Goal: Task Accomplishment & Management: Use online tool/utility

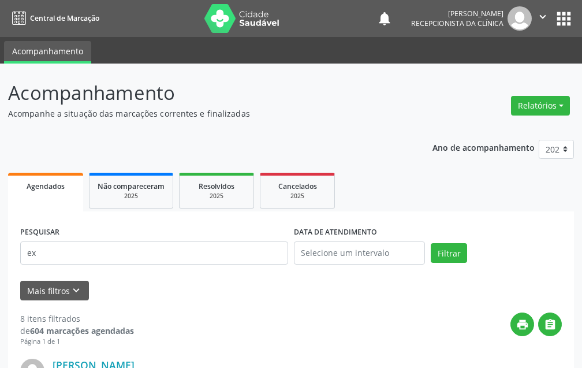
click at [63, 189] on span "Agendados" at bounding box center [46, 186] width 38 height 10
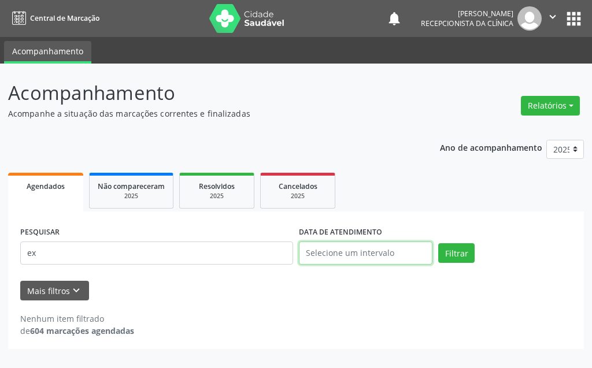
click at [359, 264] on input "text" at bounding box center [365, 252] width 133 height 23
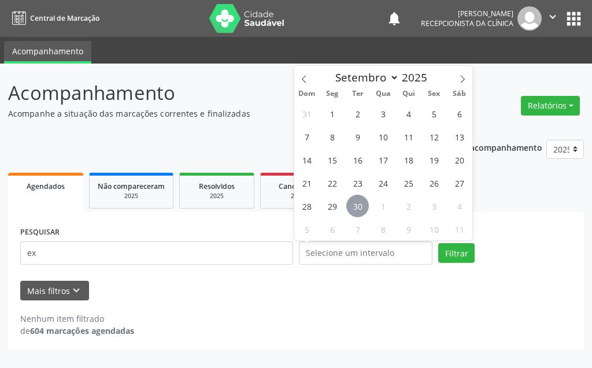
click at [353, 209] on span "30" at bounding box center [357, 206] width 23 height 23
type input "[DATE]"
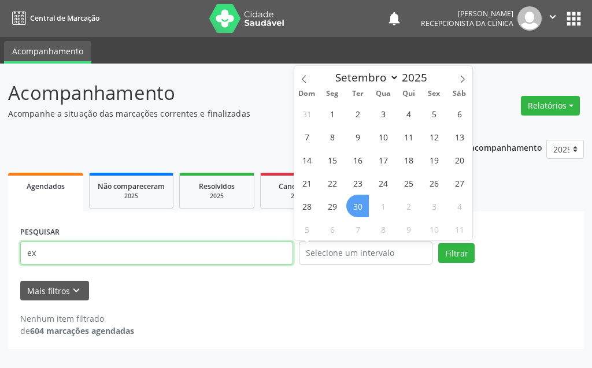
click at [174, 261] on input "ex" at bounding box center [156, 252] width 273 height 23
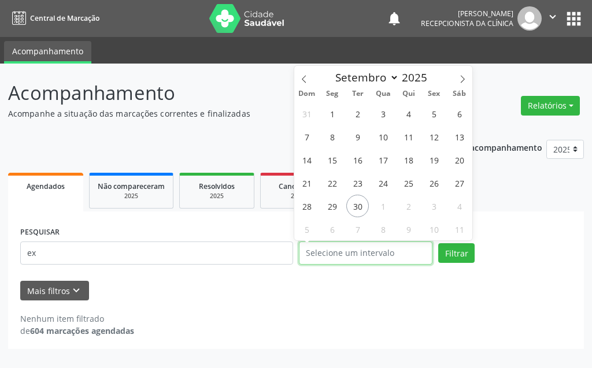
drag, startPoint x: 400, startPoint y: 254, endPoint x: 394, endPoint y: 252, distance: 6.6
click at [401, 254] on input "text" at bounding box center [365, 252] width 133 height 23
click at [355, 216] on span "30" at bounding box center [357, 206] width 23 height 23
type input "[DATE]"
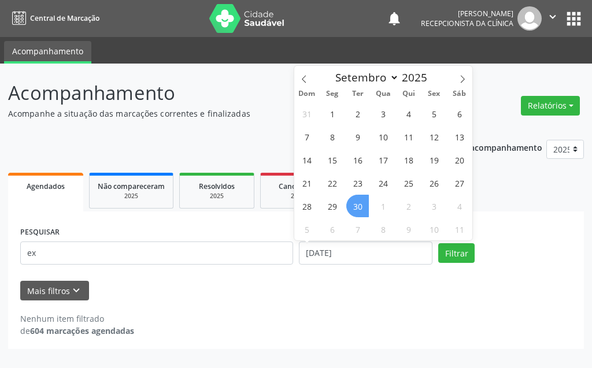
click at [355, 216] on span "30" at bounding box center [357, 206] width 23 height 23
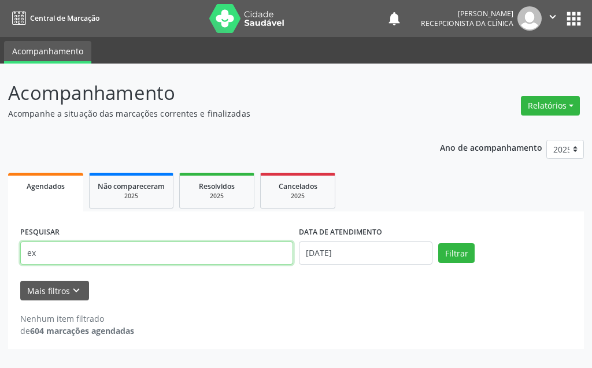
drag, startPoint x: 172, startPoint y: 259, endPoint x: 0, endPoint y: 258, distance: 172.1
click at [0, 261] on div "Acompanhamento Acompanhe a situação das marcações correntes e finalizadas Relat…" at bounding box center [296, 216] width 592 height 304
type input "AGATHA"
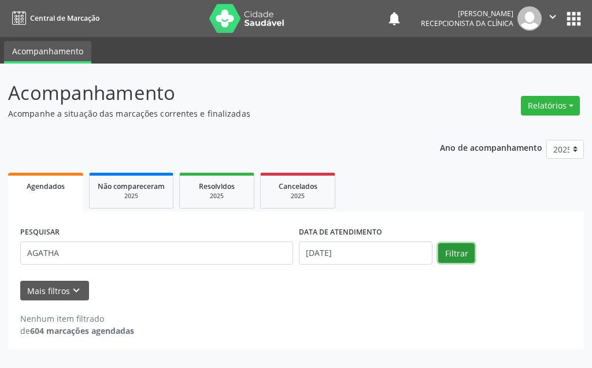
click at [468, 254] on button "Filtrar" at bounding box center [456, 253] width 36 height 20
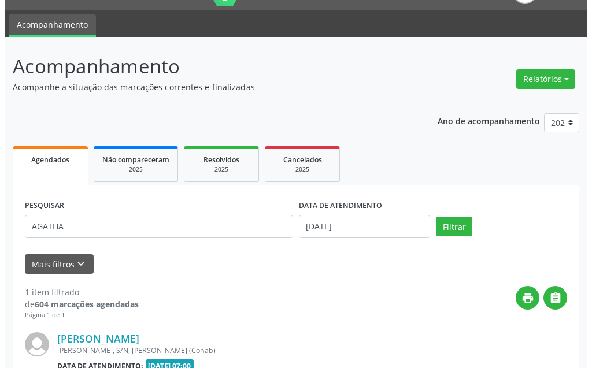
scroll to position [155, 0]
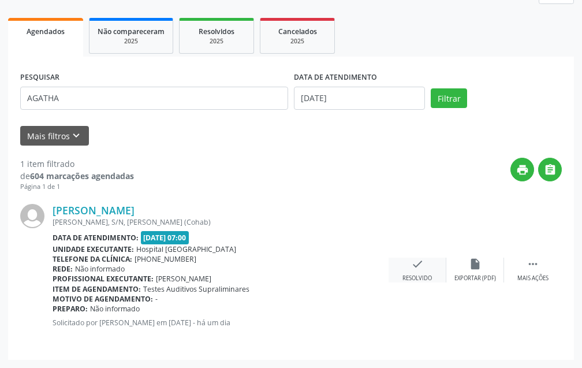
click at [420, 269] on icon "check" at bounding box center [417, 264] width 13 height 13
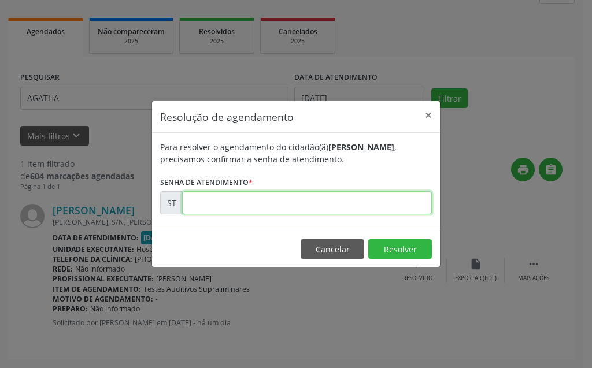
click at [340, 214] on input "text" at bounding box center [307, 202] width 250 height 23
type input "00024753"
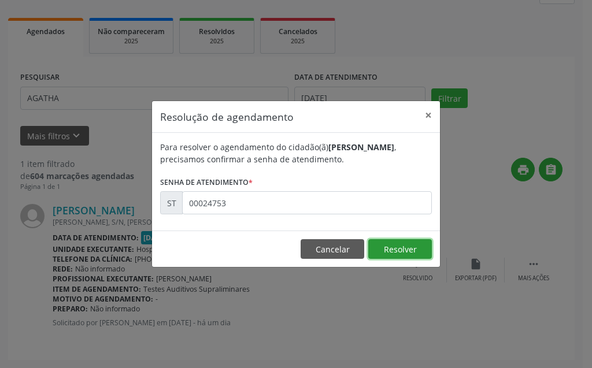
click at [409, 259] on button "Resolver" at bounding box center [400, 249] width 64 height 20
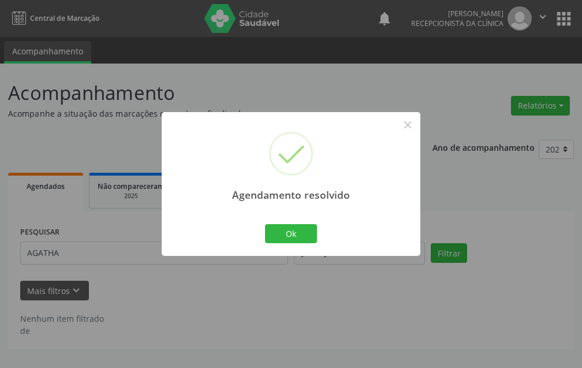
scroll to position [0, 0]
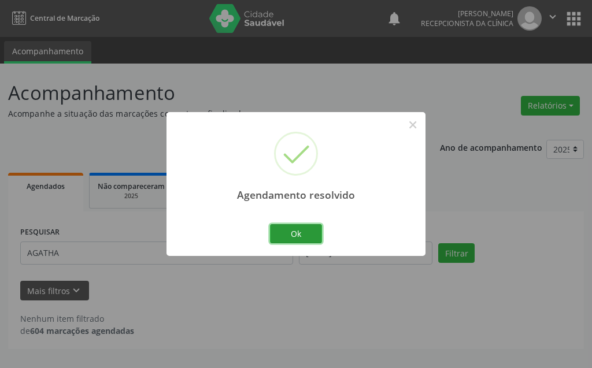
drag, startPoint x: 278, startPoint y: 235, endPoint x: 280, endPoint y: 241, distance: 6.6
click at [279, 238] on button "Ok" at bounding box center [296, 234] width 52 height 20
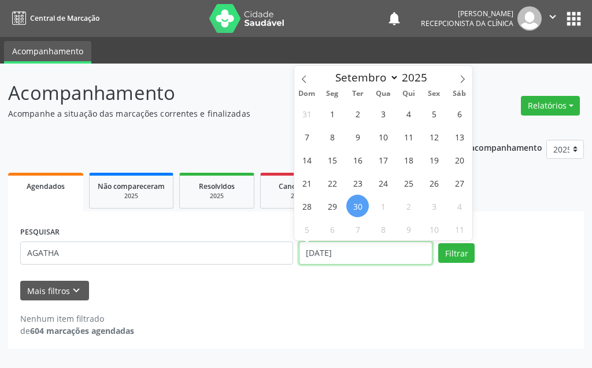
drag, startPoint x: 358, startPoint y: 251, endPoint x: 170, endPoint y: 251, distance: 187.2
click at [175, 251] on div "PESQUISAR AGATHA DATA DE ATENDIMENTO [DATE] Filtrar" at bounding box center [295, 248] width 557 height 49
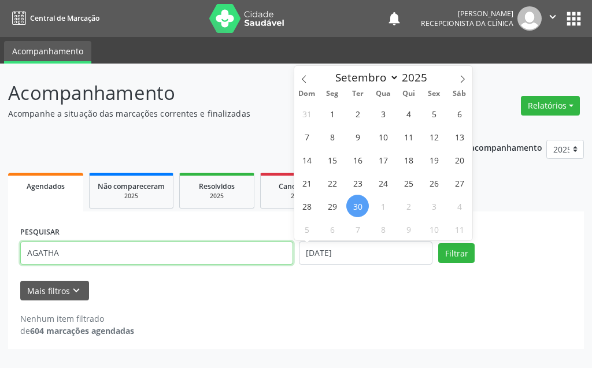
click at [179, 255] on input "AGATHA" at bounding box center [156, 252] width 273 height 23
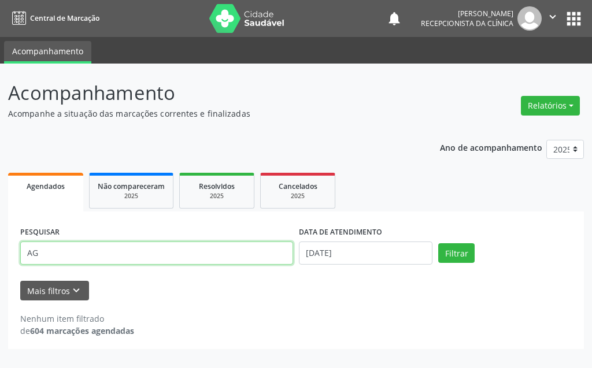
type input "A"
type input "[PERSON_NAME]"
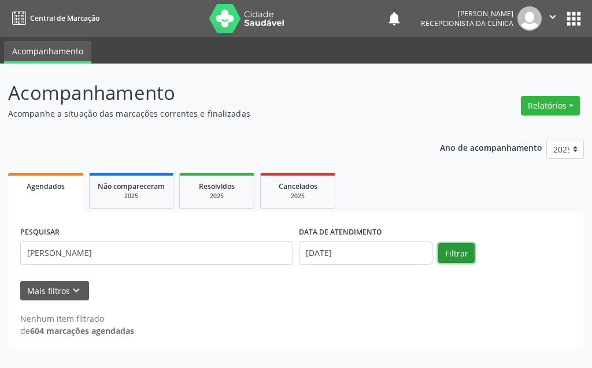
click at [451, 248] on button "Filtrar" at bounding box center [456, 253] width 36 height 20
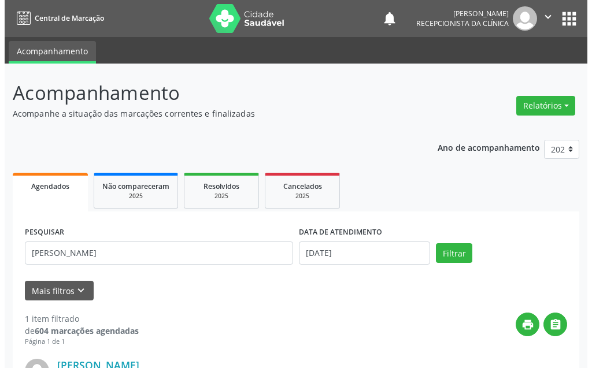
scroll to position [155, 0]
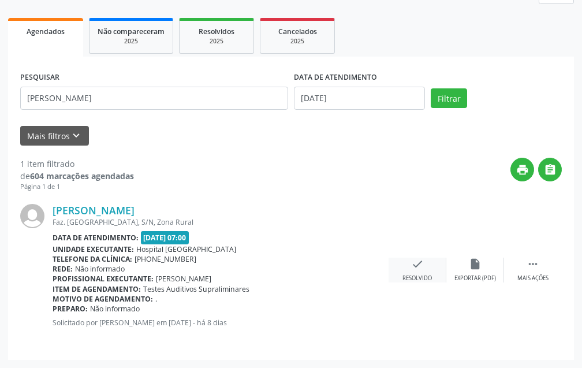
click at [418, 262] on icon "check" at bounding box center [417, 264] width 13 height 13
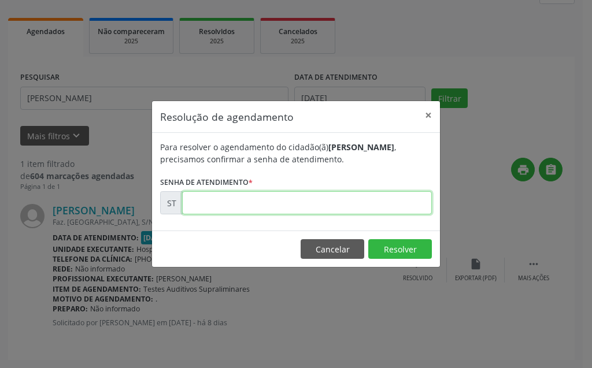
click at [328, 212] on input "text" at bounding box center [307, 202] width 250 height 23
click at [338, 196] on input "text" at bounding box center [307, 202] width 250 height 23
type input "00023167"
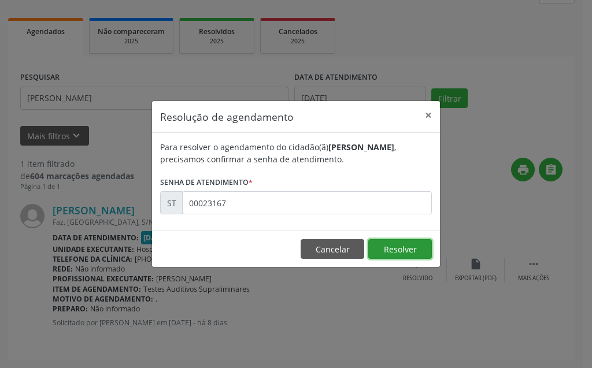
click at [426, 243] on button "Resolver" at bounding box center [400, 249] width 64 height 20
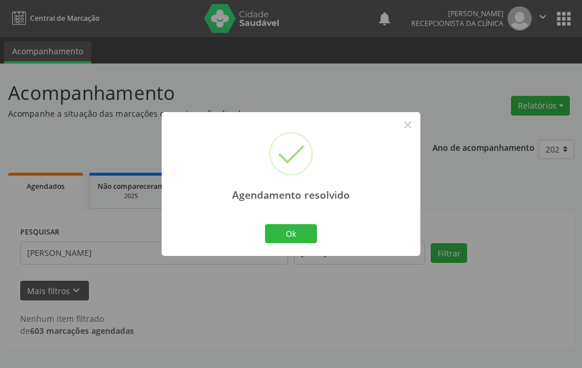
scroll to position [0, 0]
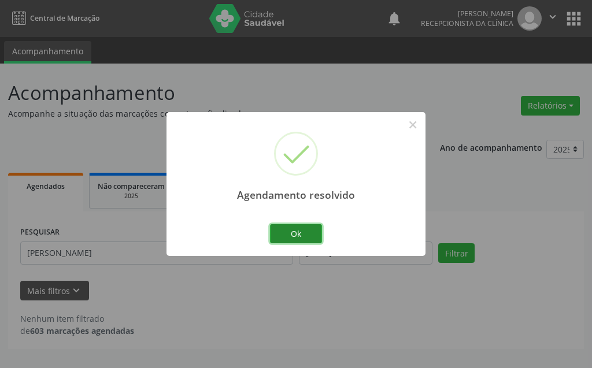
click at [308, 230] on button "Ok" at bounding box center [296, 234] width 52 height 20
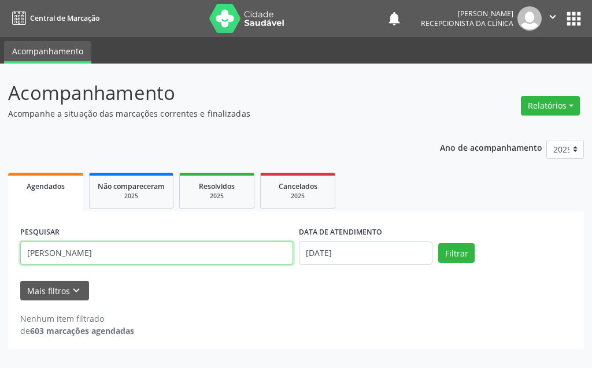
click at [204, 247] on input "[PERSON_NAME]" at bounding box center [156, 252] width 273 height 23
type input "R"
type input "AISHA"
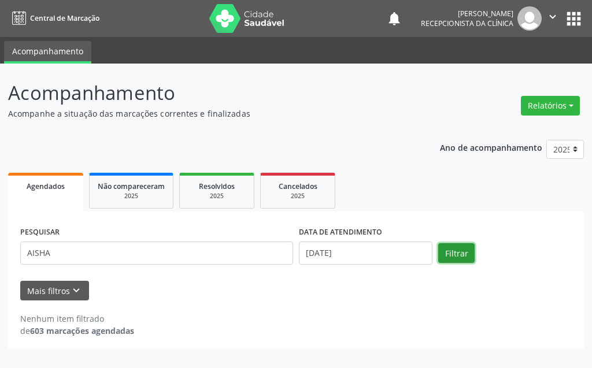
click at [447, 250] on button "Filtrar" at bounding box center [456, 253] width 36 height 20
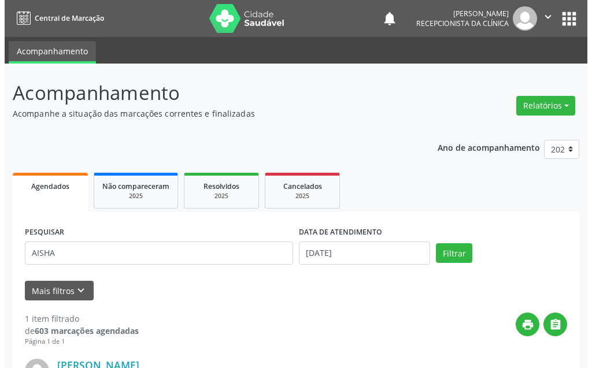
scroll to position [155, 0]
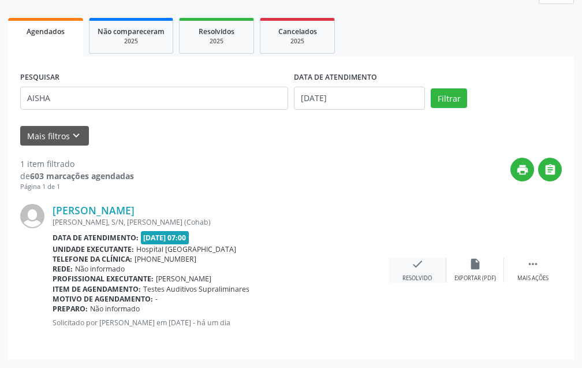
click at [418, 259] on icon "check" at bounding box center [417, 264] width 13 height 13
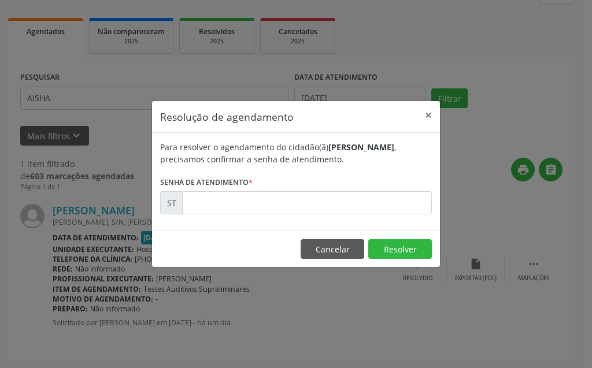
click at [422, 230] on div "Para resolver o agendamento do cidadão(ã) [PERSON_NAME] , precisamos confirmar …" at bounding box center [296, 182] width 288 height 98
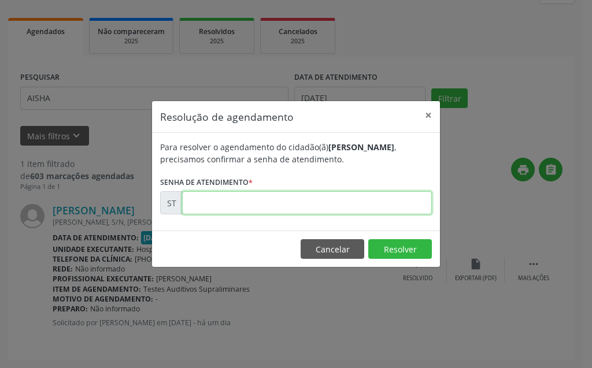
click at [400, 195] on input "text" at bounding box center [307, 202] width 250 height 23
type input "00024750"
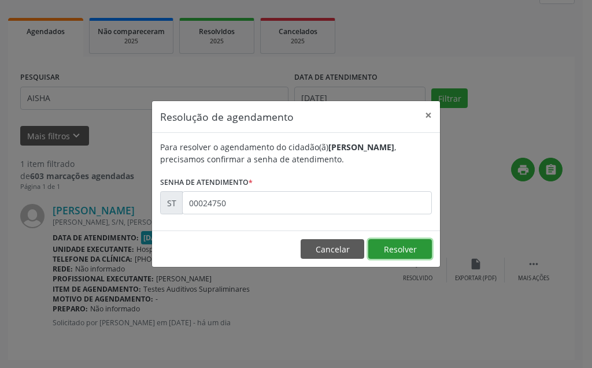
click at [410, 245] on button "Resolver" at bounding box center [400, 249] width 64 height 20
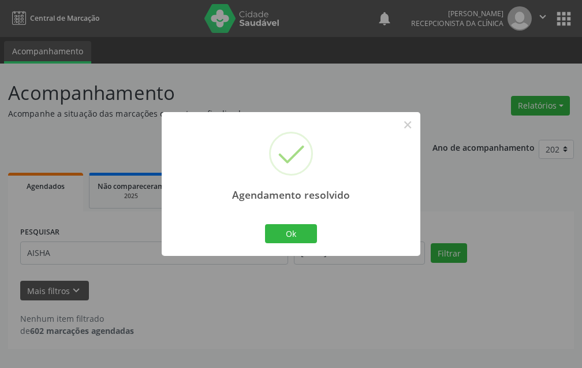
scroll to position [0, 0]
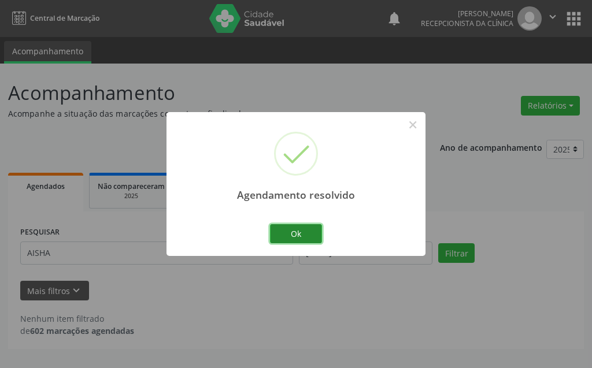
click at [285, 239] on button "Ok" at bounding box center [296, 234] width 52 height 20
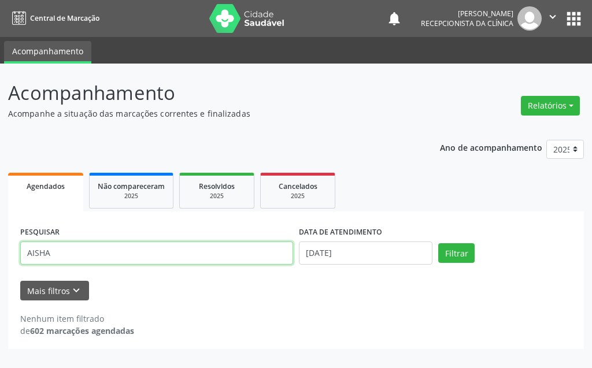
click at [235, 257] on input "AISHA" at bounding box center [156, 252] width 273 height 23
click at [222, 261] on input "AISHA" at bounding box center [156, 252] width 273 height 23
type input "A"
type input "LUCAS SA"
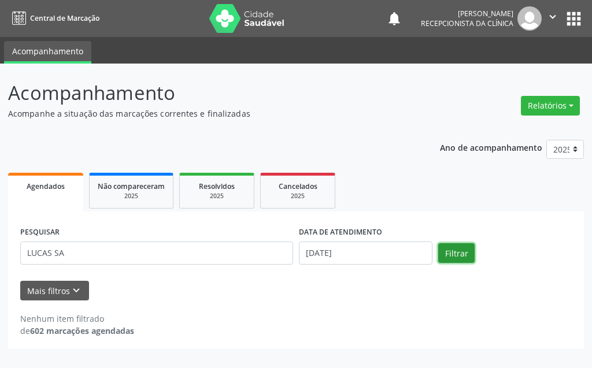
click at [451, 249] on button "Filtrar" at bounding box center [456, 253] width 36 height 20
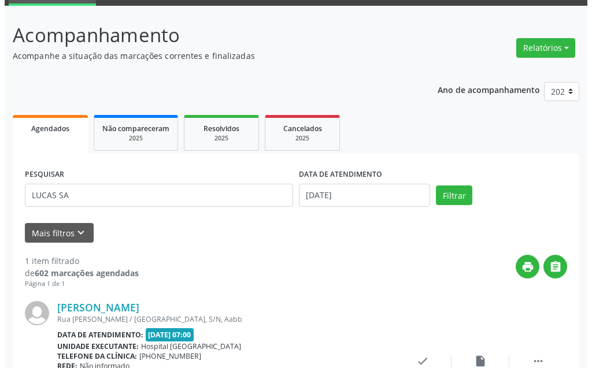
scroll to position [155, 0]
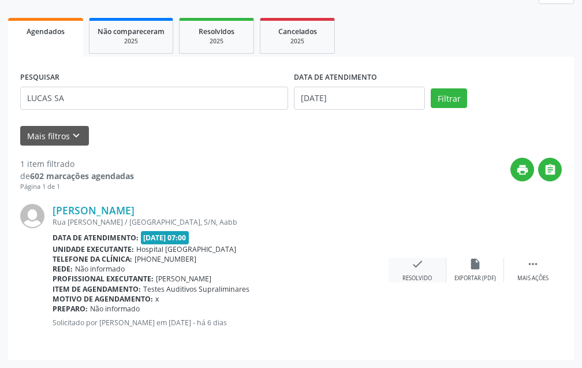
click at [420, 263] on icon "check" at bounding box center [417, 264] width 13 height 13
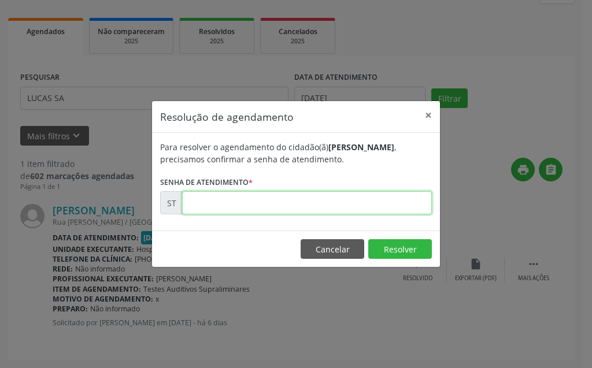
click at [395, 202] on input "text" at bounding box center [307, 202] width 250 height 23
type input "00023436"
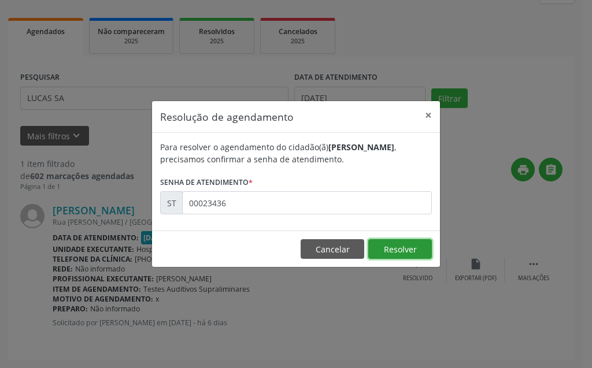
click at [411, 240] on button "Resolver" at bounding box center [400, 249] width 64 height 20
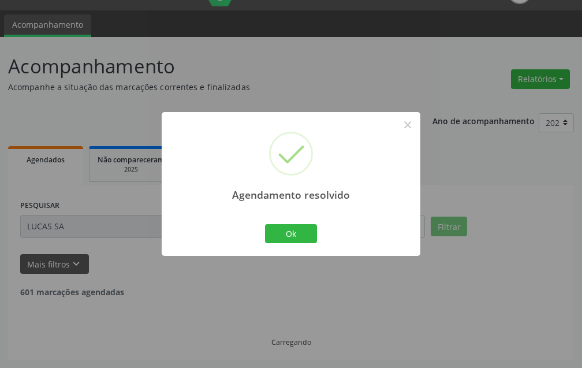
scroll to position [0, 0]
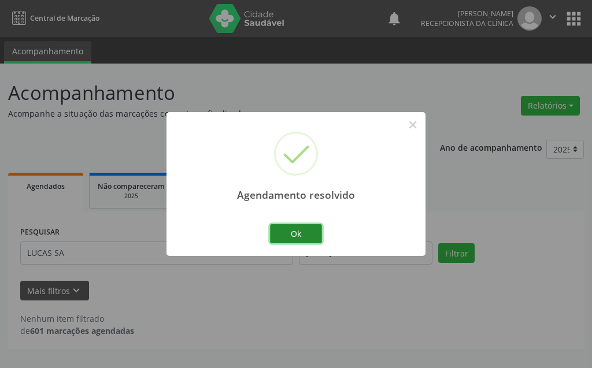
click at [289, 235] on button "Ok" at bounding box center [296, 234] width 52 height 20
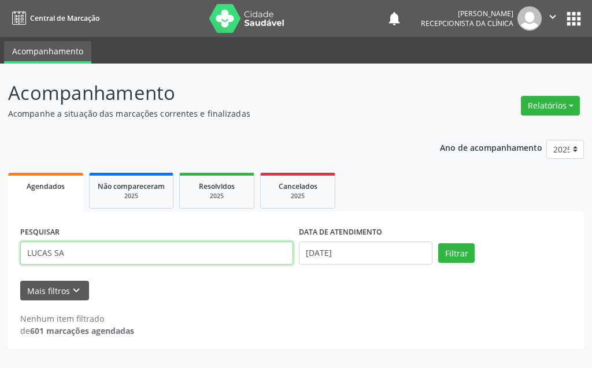
click at [180, 253] on input "LUCAS SA" at bounding box center [156, 252] width 273 height 23
type input "L"
type input "[PERSON_NAME]"
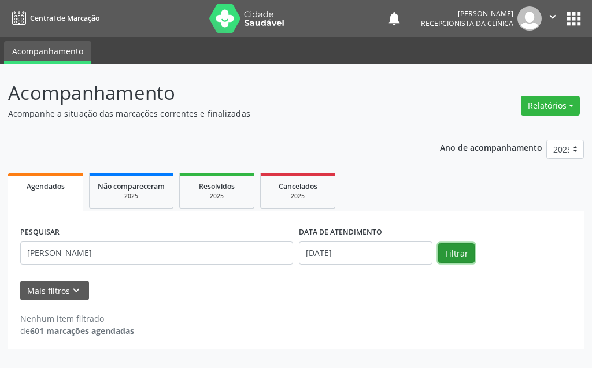
click at [452, 255] on button "Filtrar" at bounding box center [456, 253] width 36 height 20
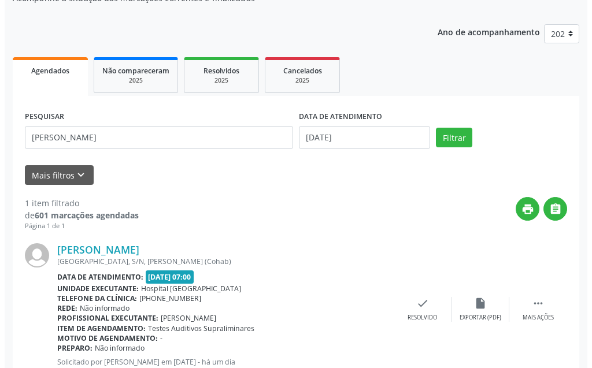
scroll to position [155, 0]
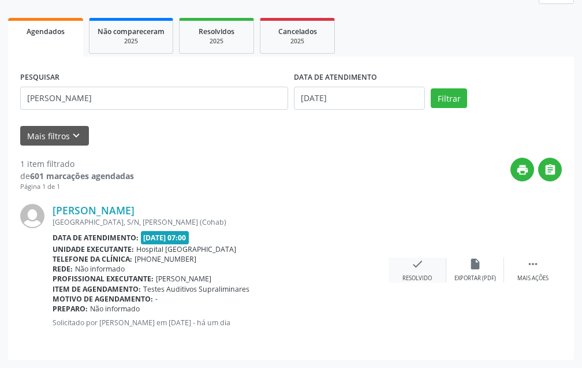
click at [423, 269] on icon "check" at bounding box center [417, 264] width 13 height 13
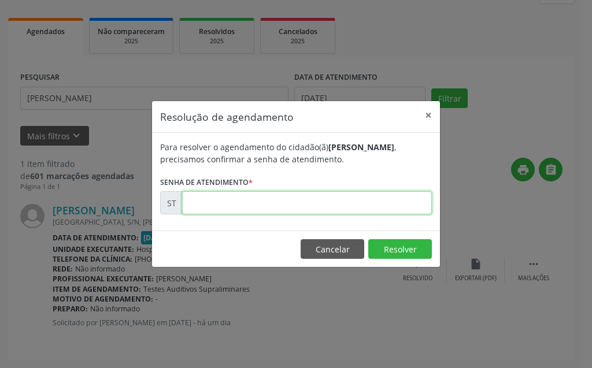
click at [330, 210] on input "text" at bounding box center [307, 202] width 250 height 23
type input "00024743"
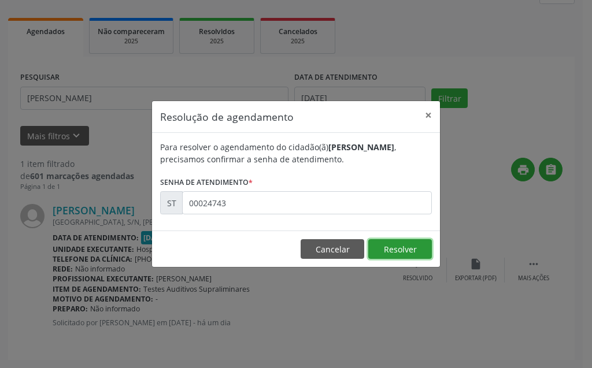
click at [401, 257] on button "Resolver" at bounding box center [400, 249] width 64 height 20
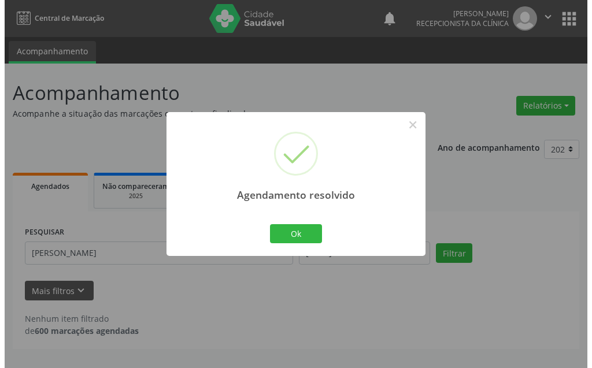
scroll to position [0, 0]
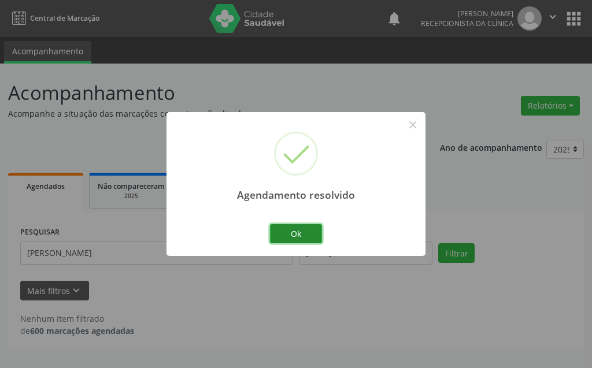
click at [295, 238] on button "Ok" at bounding box center [296, 234] width 52 height 20
